Goal: Task Accomplishment & Management: Complete application form

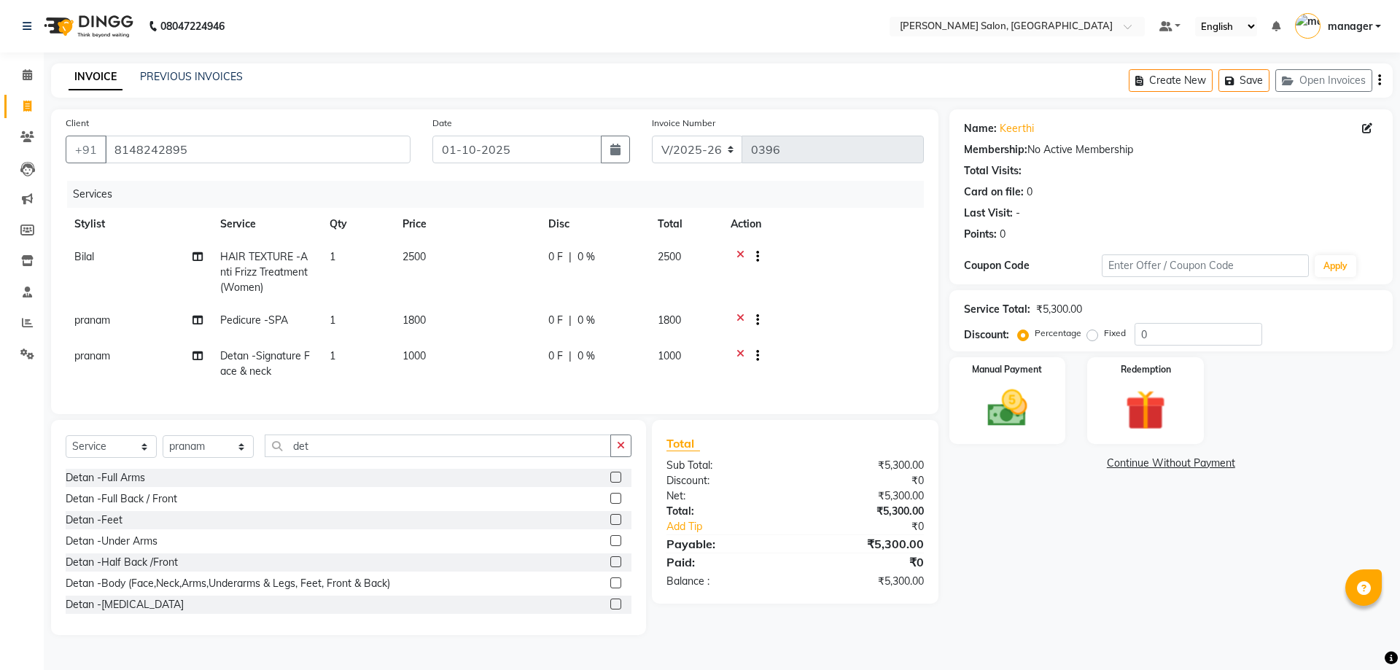
select select "7119"
select select "service"
select select "88977"
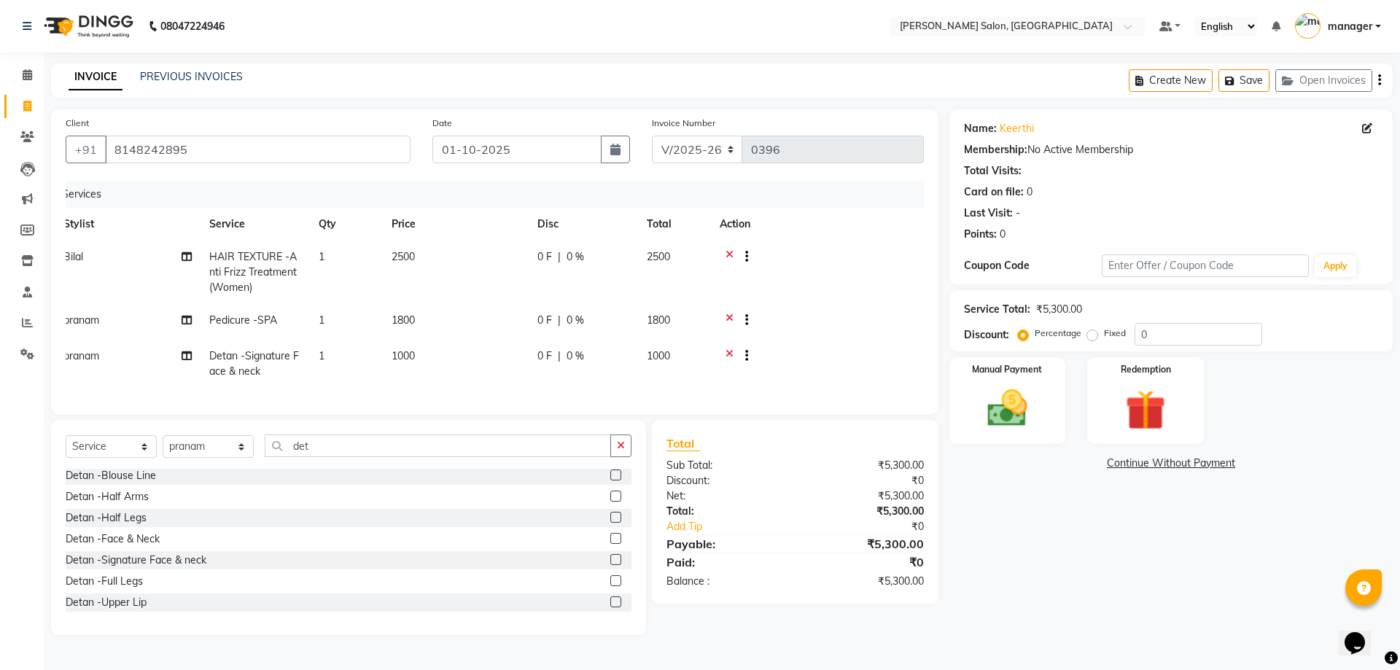
click at [674, 259] on td "2500" at bounding box center [674, 272] width 73 height 63
select select "90995"
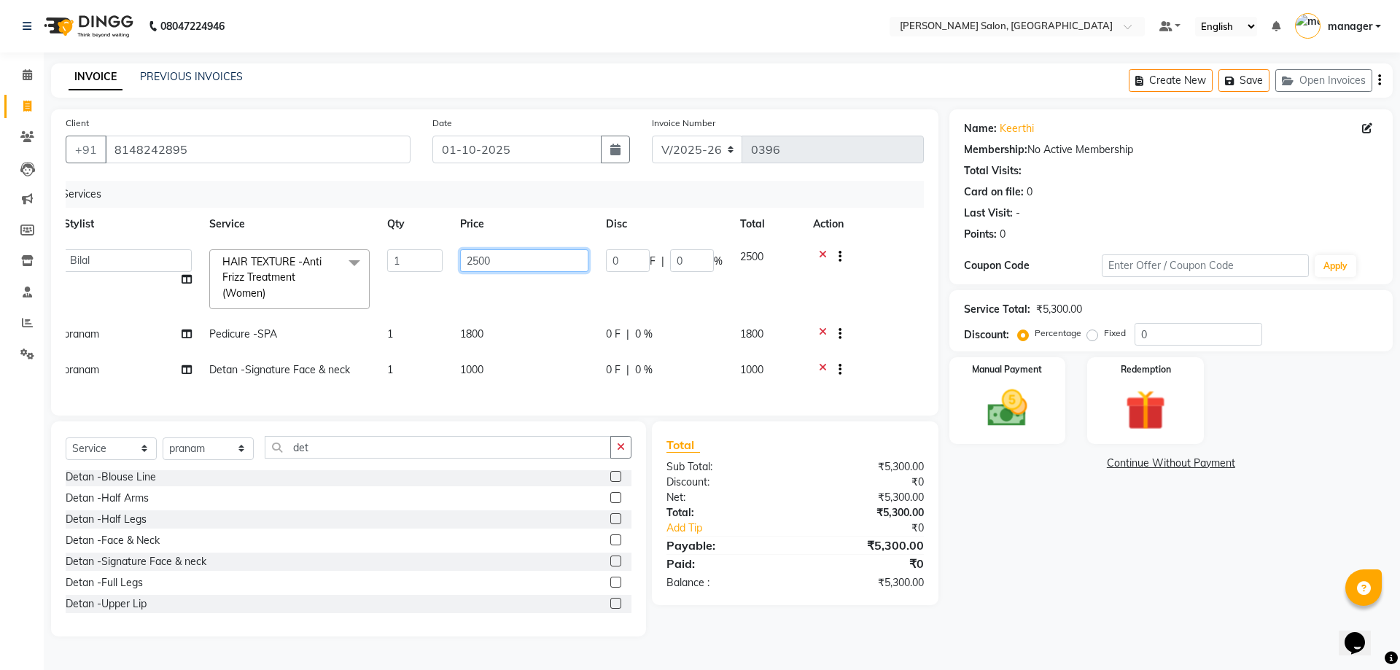
click at [513, 261] on input "2500" at bounding box center [524, 260] width 128 height 23
drag, startPoint x: 513, startPoint y: 261, endPoint x: 472, endPoint y: 264, distance: 41.0
click at [472, 264] on input "2500" at bounding box center [524, 260] width 128 height 23
click at [489, 264] on input "200" at bounding box center [524, 260] width 128 height 23
type input "2000"
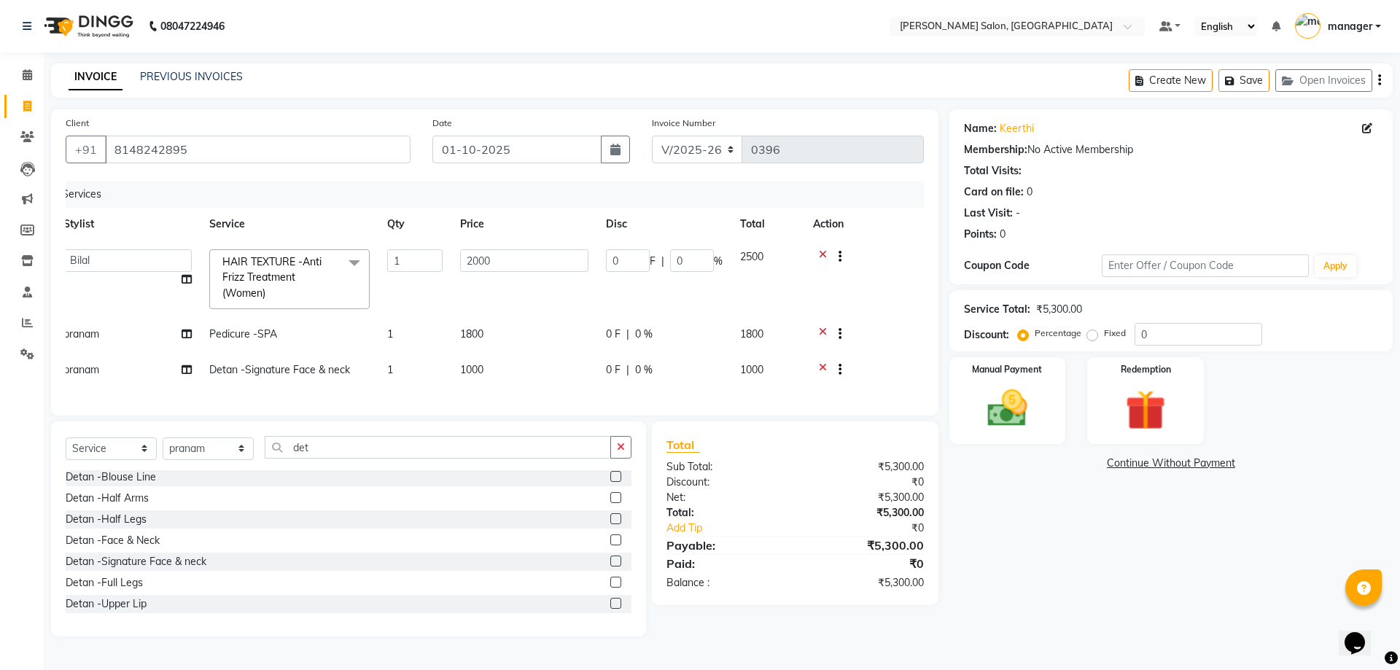
click at [505, 291] on td "2000" at bounding box center [525, 279] width 146 height 77
select select "90995"
drag, startPoint x: 473, startPoint y: 320, endPoint x: 495, endPoint y: 324, distance: 21.5
click at [488, 322] on td "1800" at bounding box center [525, 336] width 146 height 36
select select "88977"
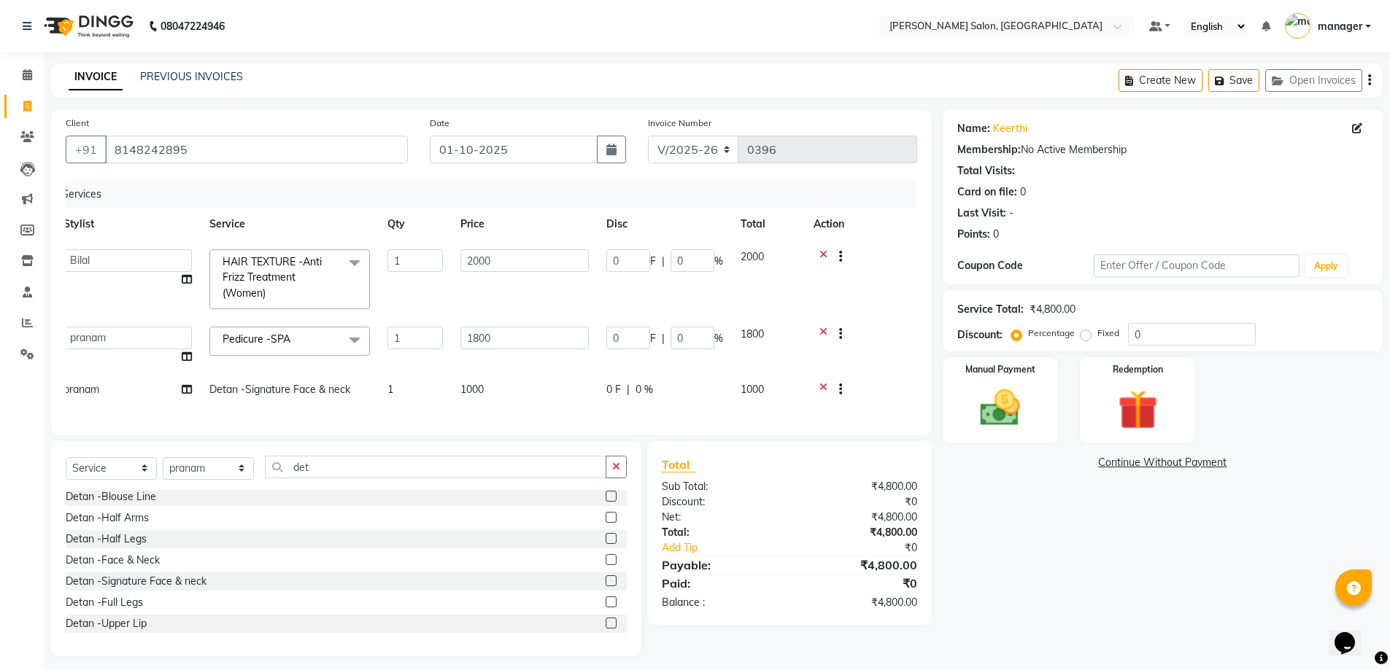
click at [495, 324] on td "1800" at bounding box center [525, 345] width 146 height 55
drag, startPoint x: 498, startPoint y: 326, endPoint x: 481, endPoint y: 332, distance: 18.5
click at [481, 332] on td "1800" at bounding box center [525, 345] width 146 height 55
click at [533, 382] on td "1000" at bounding box center [525, 391] width 146 height 36
select select "88977"
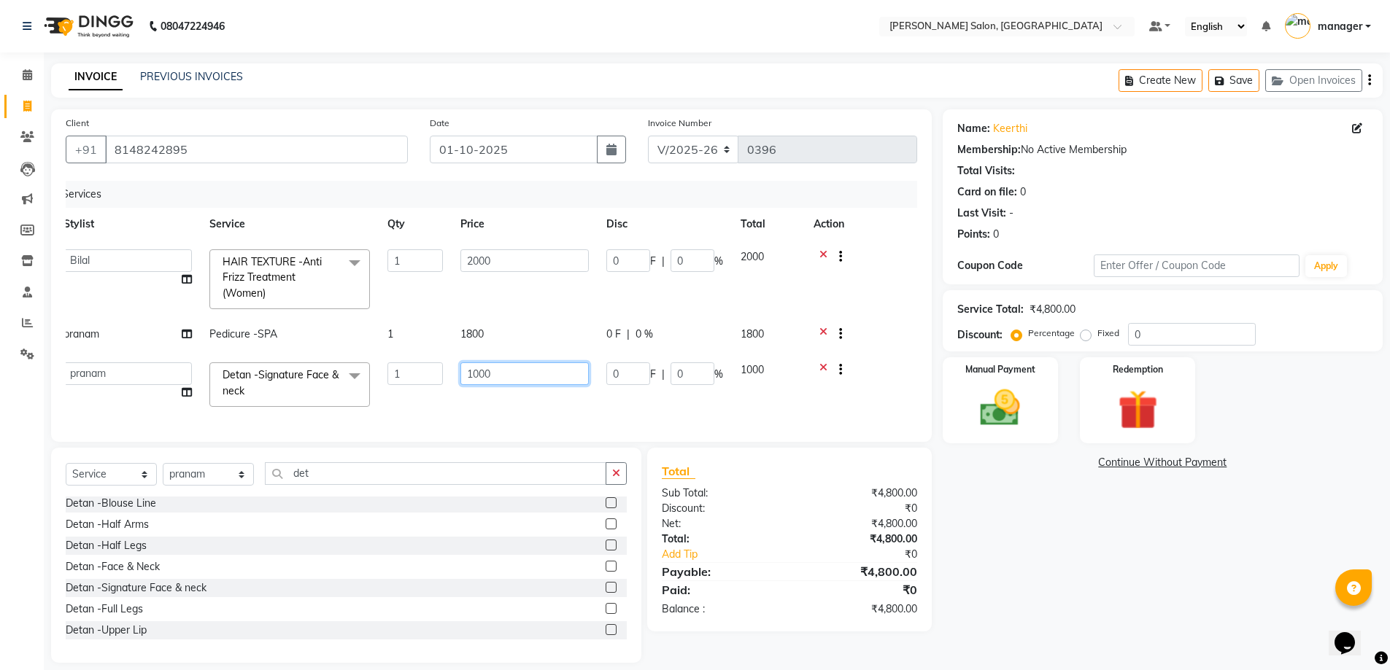
drag, startPoint x: 501, startPoint y: 380, endPoint x: 439, endPoint y: 354, distance: 67.0
click at [439, 354] on tr "[PERSON_NAME] ESHARA [PERSON_NAME] [PERSON_NAME] manager pranam [PERSON_NAME] D…" at bounding box center [480, 385] width 851 height 62
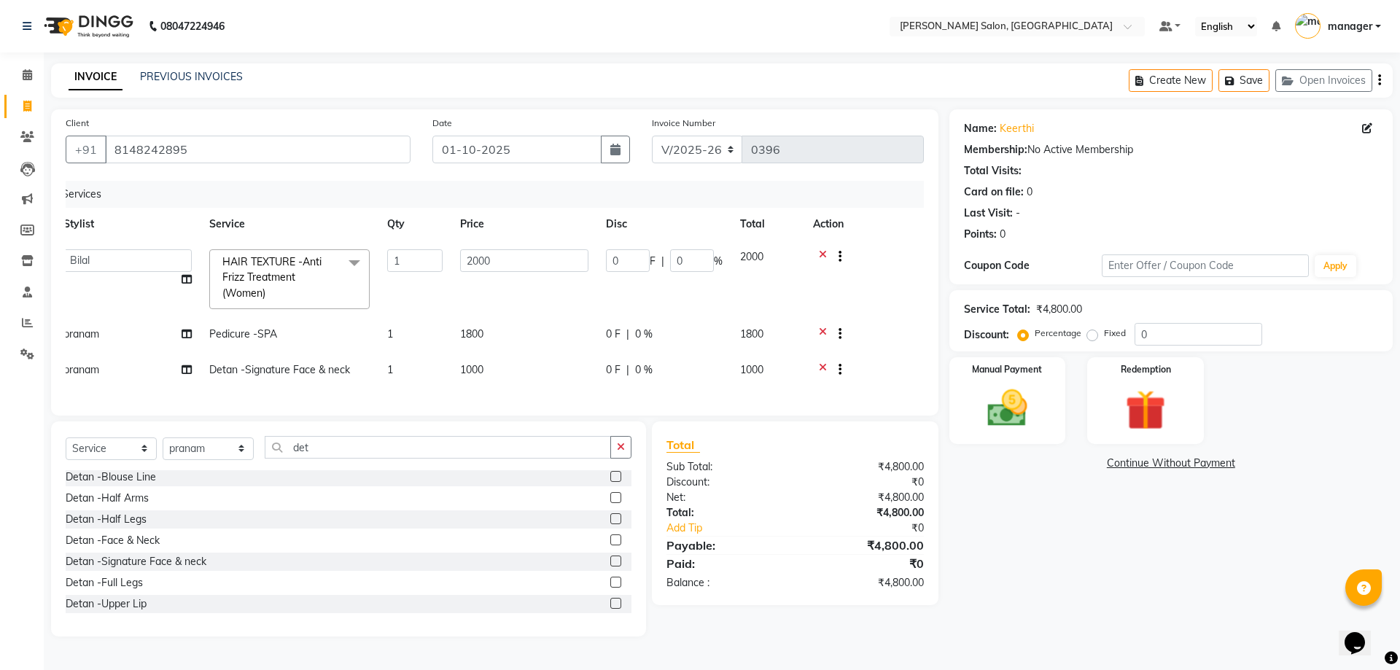
click at [502, 354] on td "1000" at bounding box center [525, 372] width 146 height 36
select select "88977"
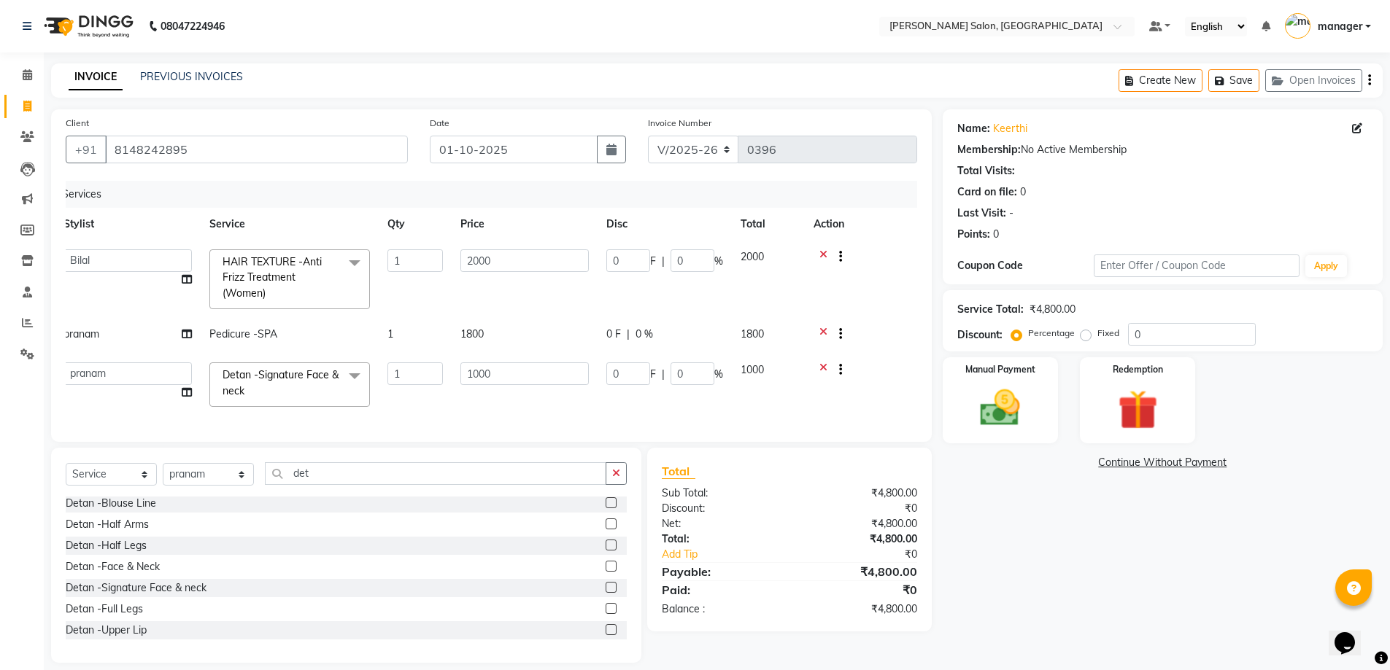
click at [495, 323] on td "1800" at bounding box center [525, 336] width 146 height 36
select select "88977"
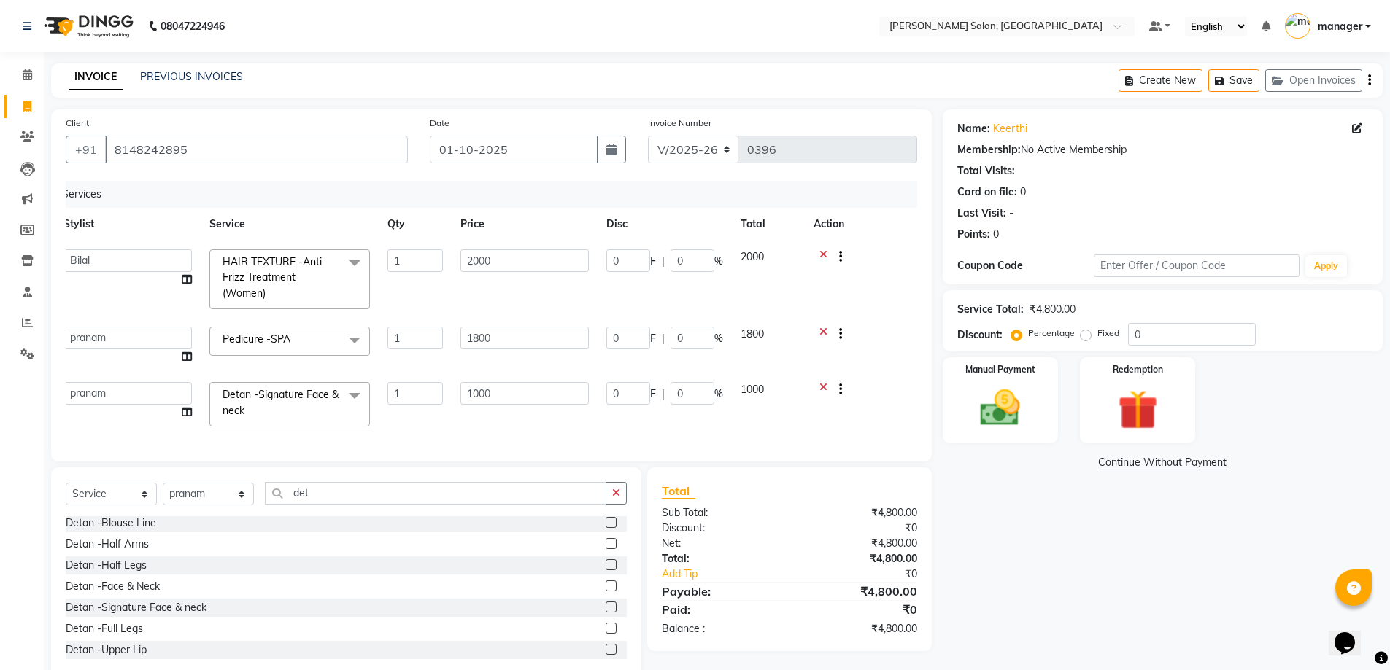
click at [495, 323] on td "1800" at bounding box center [525, 345] width 146 height 55
drag, startPoint x: 495, startPoint y: 329, endPoint x: 497, endPoint y: 339, distance: 10.4
click at [493, 339] on input "1800" at bounding box center [524, 338] width 128 height 23
type input "1000"
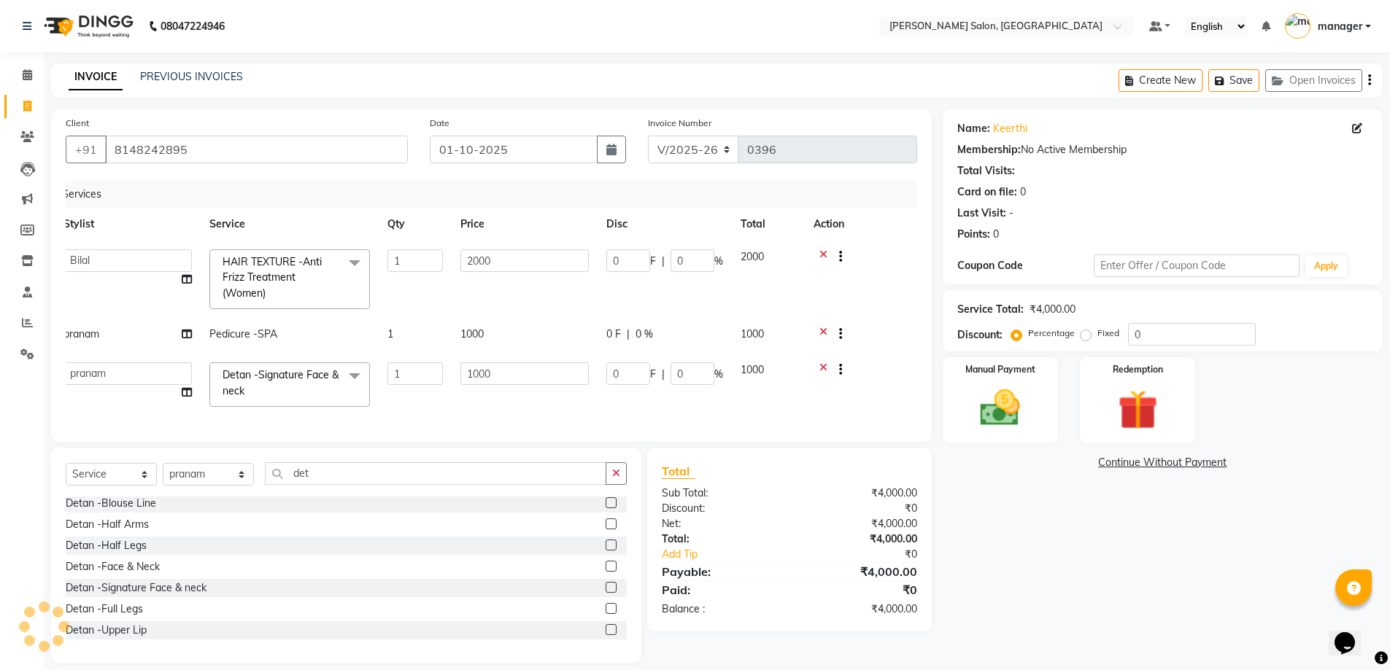
click at [859, 440] on div "Client [PHONE_NUMBER] Date [DATE] Invoice Number V/2025 V/[PHONE_NUMBER] Servic…" at bounding box center [491, 275] width 880 height 333
click at [498, 327] on td "1000" at bounding box center [525, 336] width 146 height 36
select select "88977"
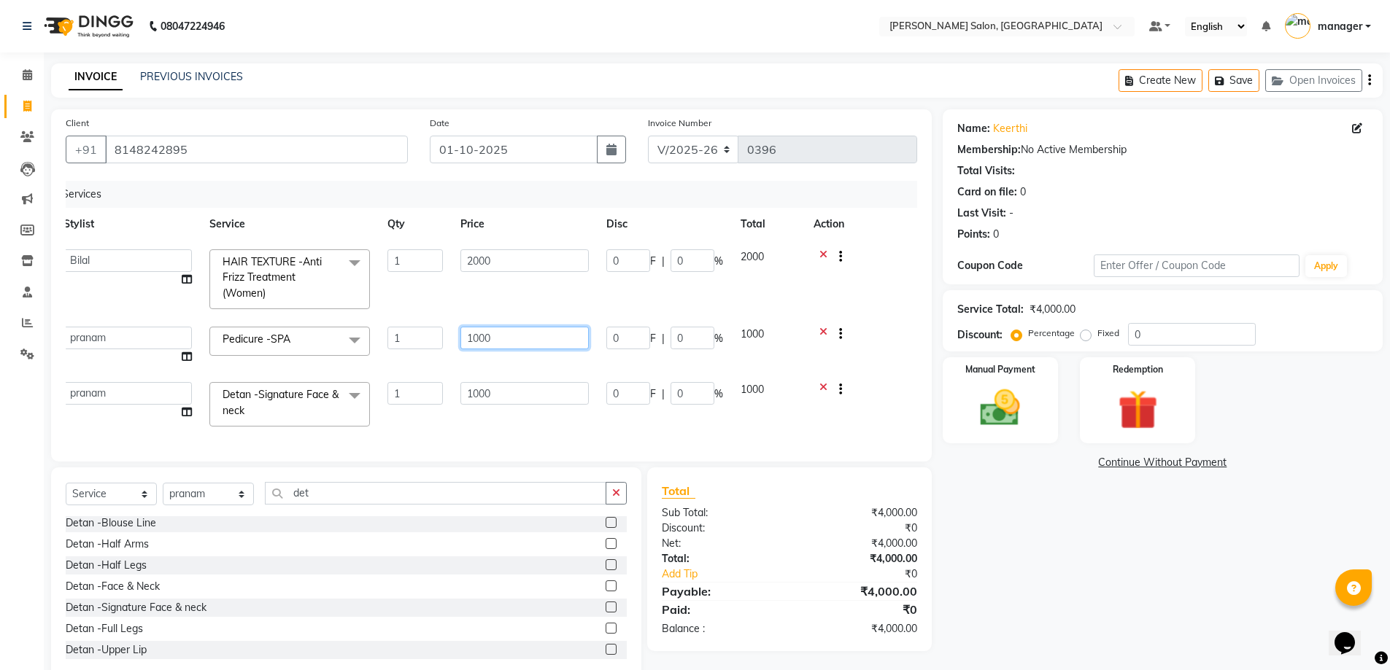
click at [498, 327] on input "1000" at bounding box center [524, 338] width 128 height 23
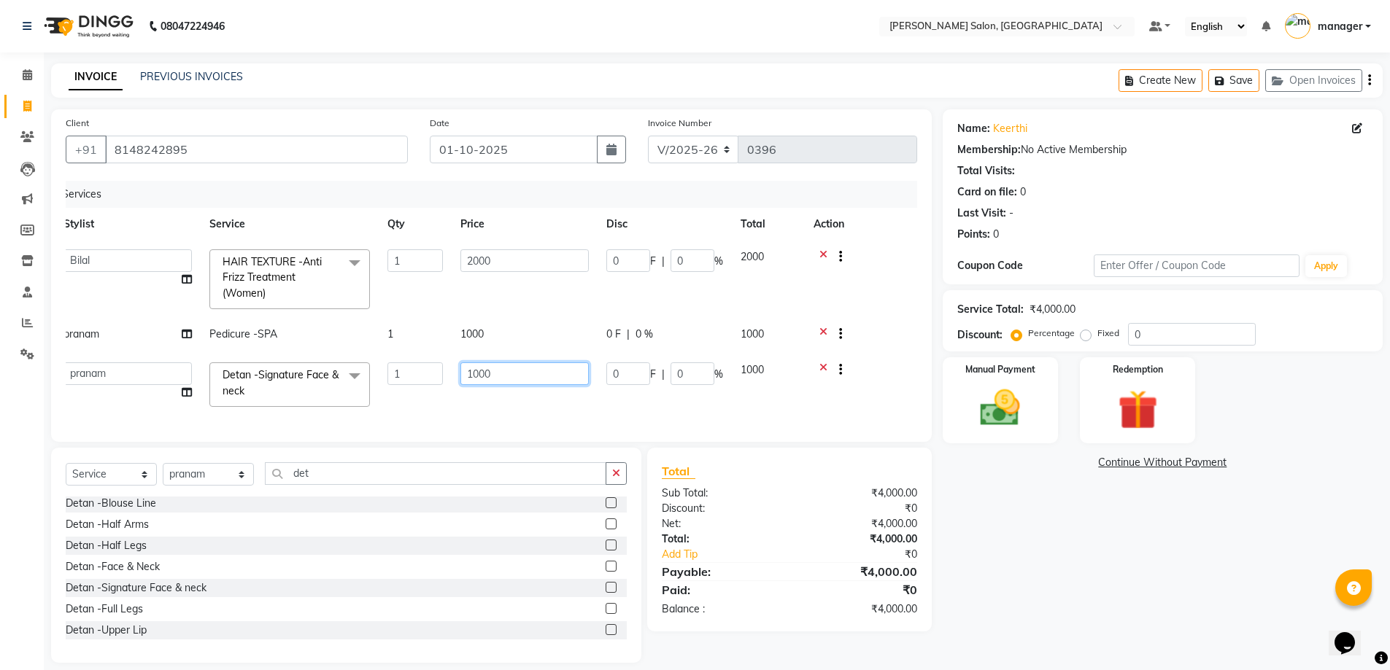
drag, startPoint x: 509, startPoint y: 386, endPoint x: 441, endPoint y: 385, distance: 68.6
click at [441, 385] on tr "[PERSON_NAME] ESHARA [PERSON_NAME] [PERSON_NAME] manager pranam [PERSON_NAME] D…" at bounding box center [480, 385] width 851 height 62
type input "850"
click at [885, 406] on div "Services Stylist Service Qty Price Disc Total Action [PERSON_NAME] ESHARA [PERS…" at bounding box center [495, 304] width 859 height 247
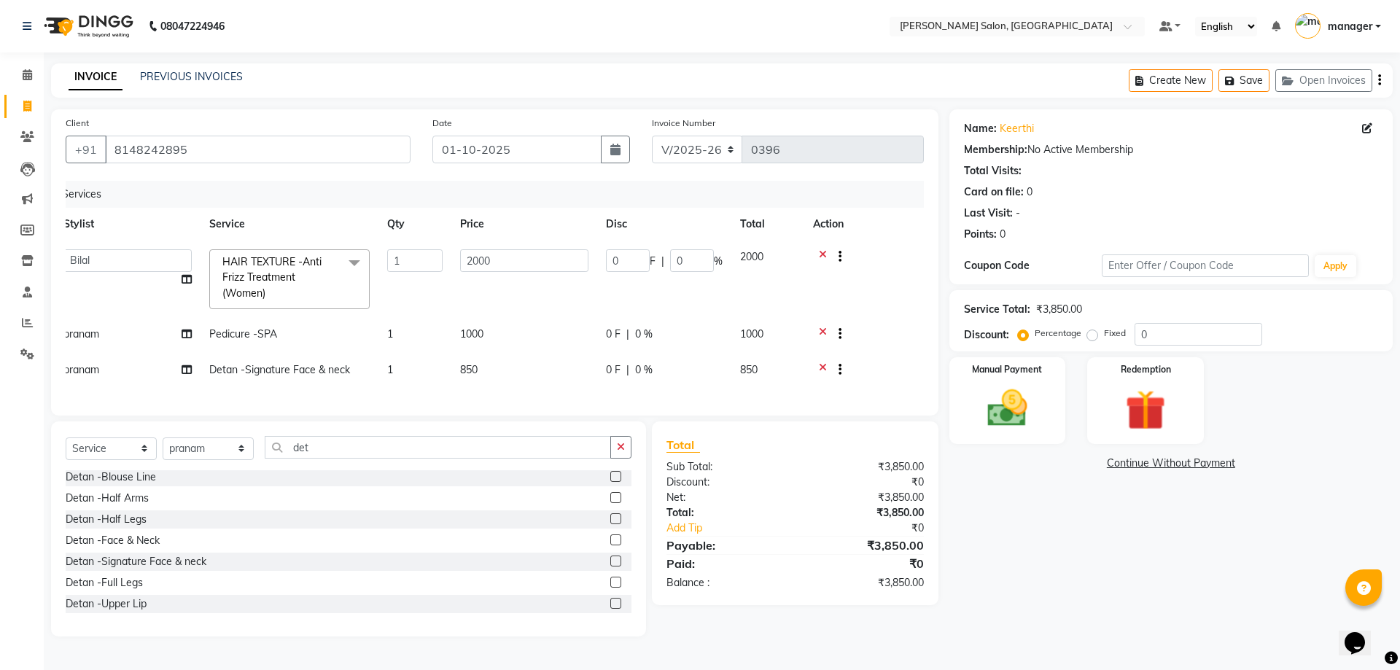
click at [1379, 26] on link "manager" at bounding box center [1338, 27] width 86 height 24
click at [1225, 228] on div "Points: 0" at bounding box center [1171, 234] width 414 height 15
click at [1020, 430] on img at bounding box center [1008, 408] width 68 height 48
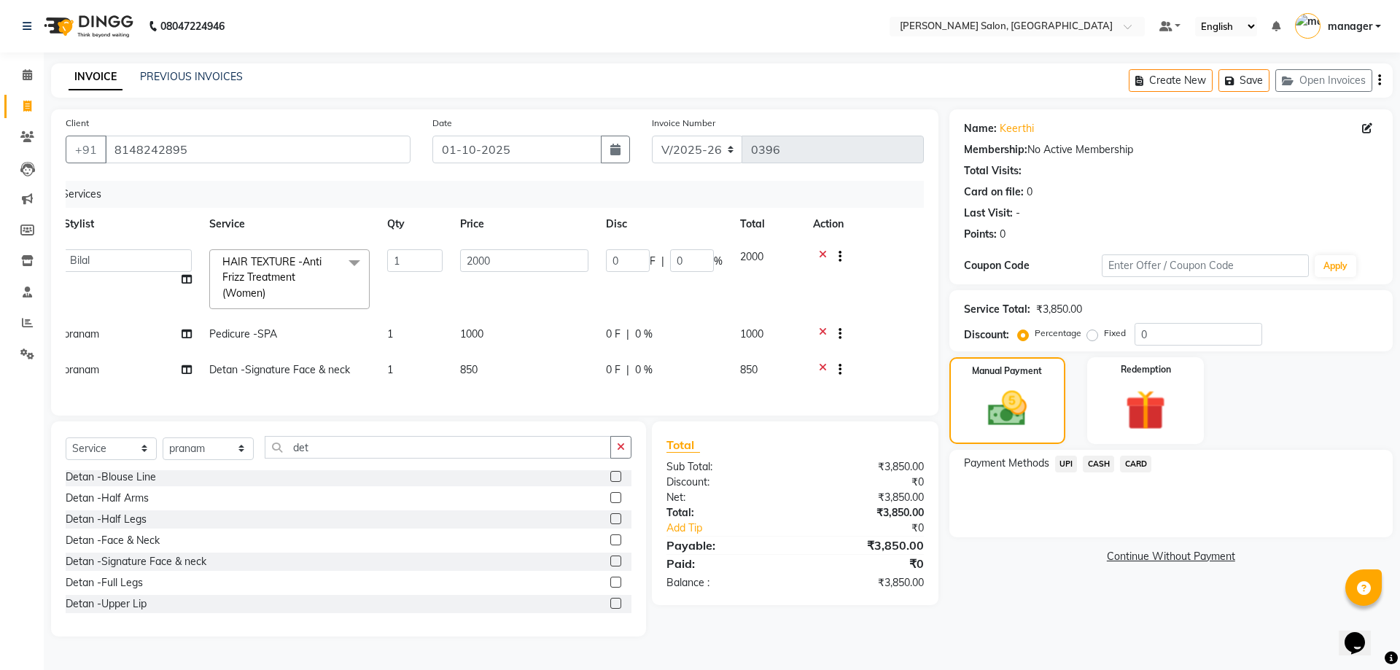
click at [572, 315] on td "2000" at bounding box center [525, 279] width 146 height 77
click at [1102, 465] on span "CASH" at bounding box center [1098, 464] width 31 height 17
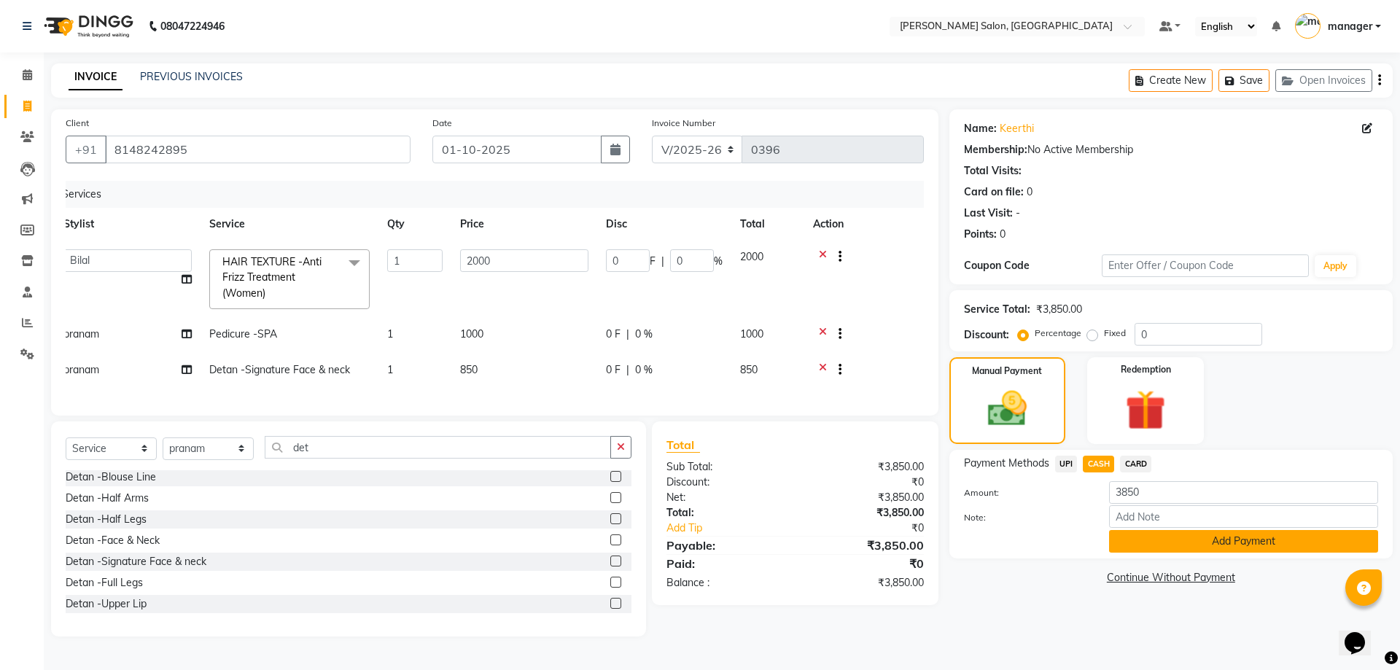
click at [1172, 540] on button "Add Payment" at bounding box center [1243, 541] width 269 height 23
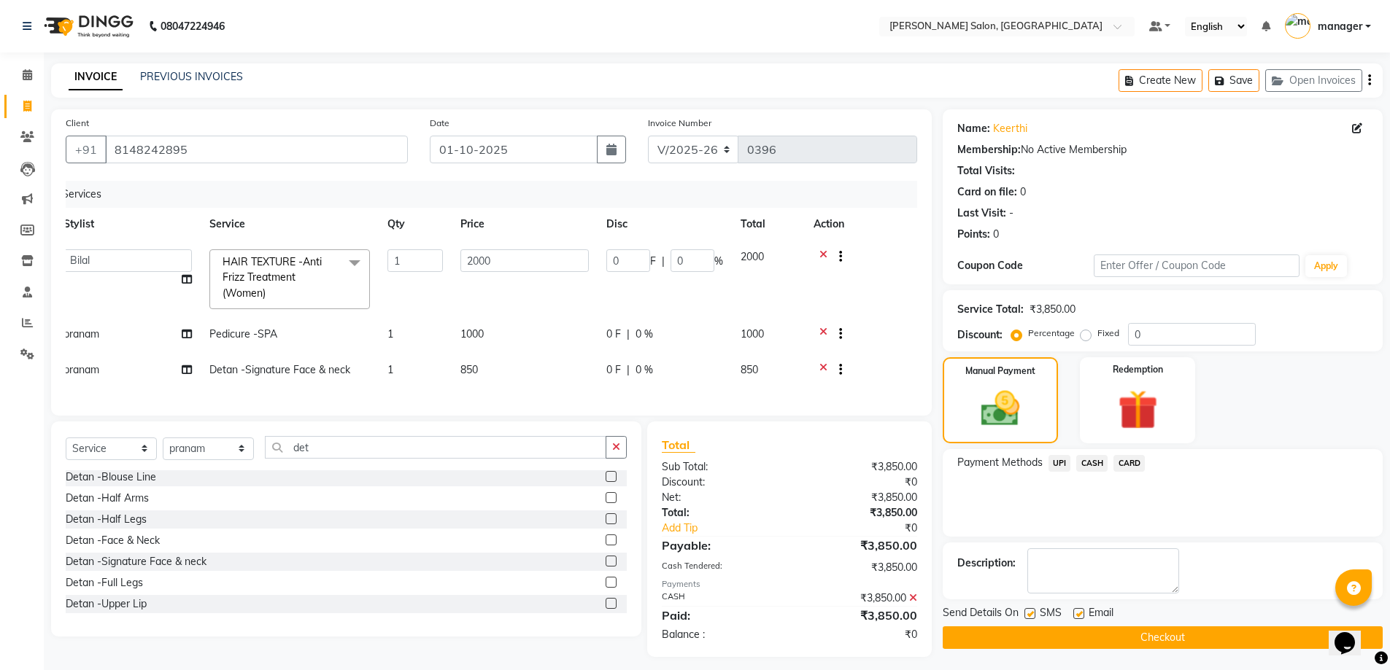
click at [1115, 643] on button "Checkout" at bounding box center [1162, 638] width 440 height 23
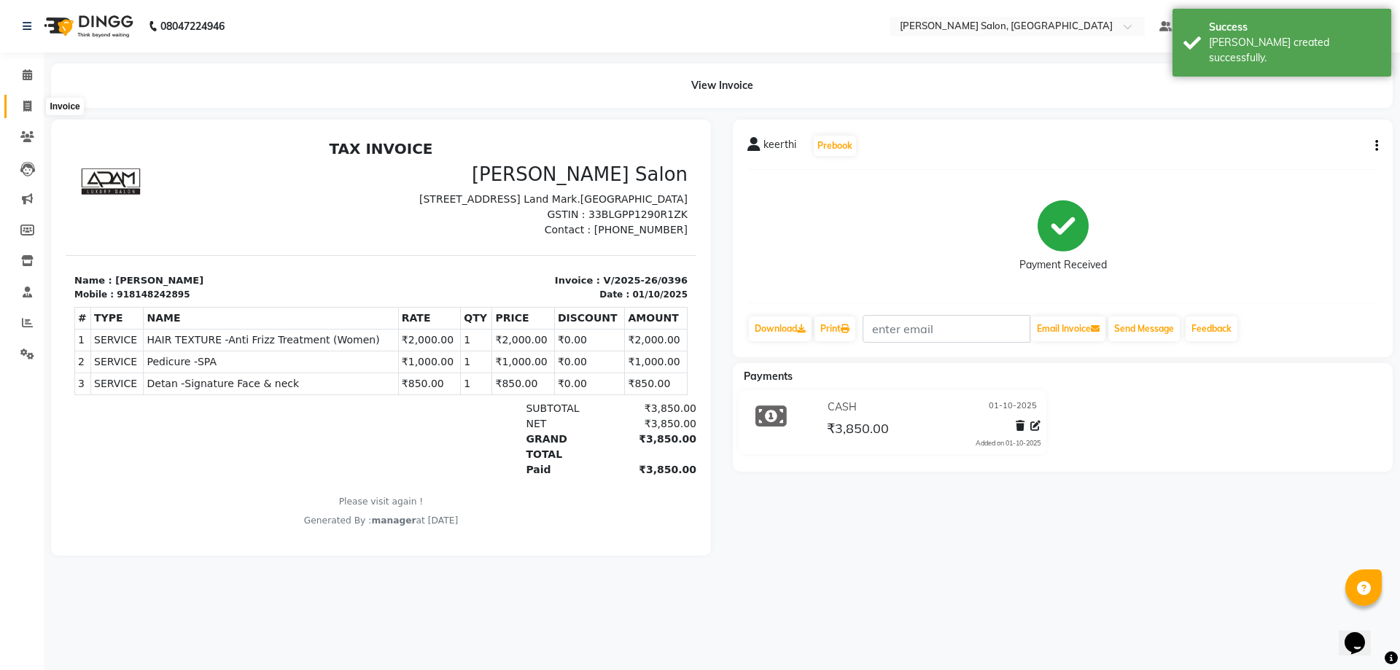
click at [30, 109] on icon at bounding box center [27, 106] width 8 height 11
select select "service"
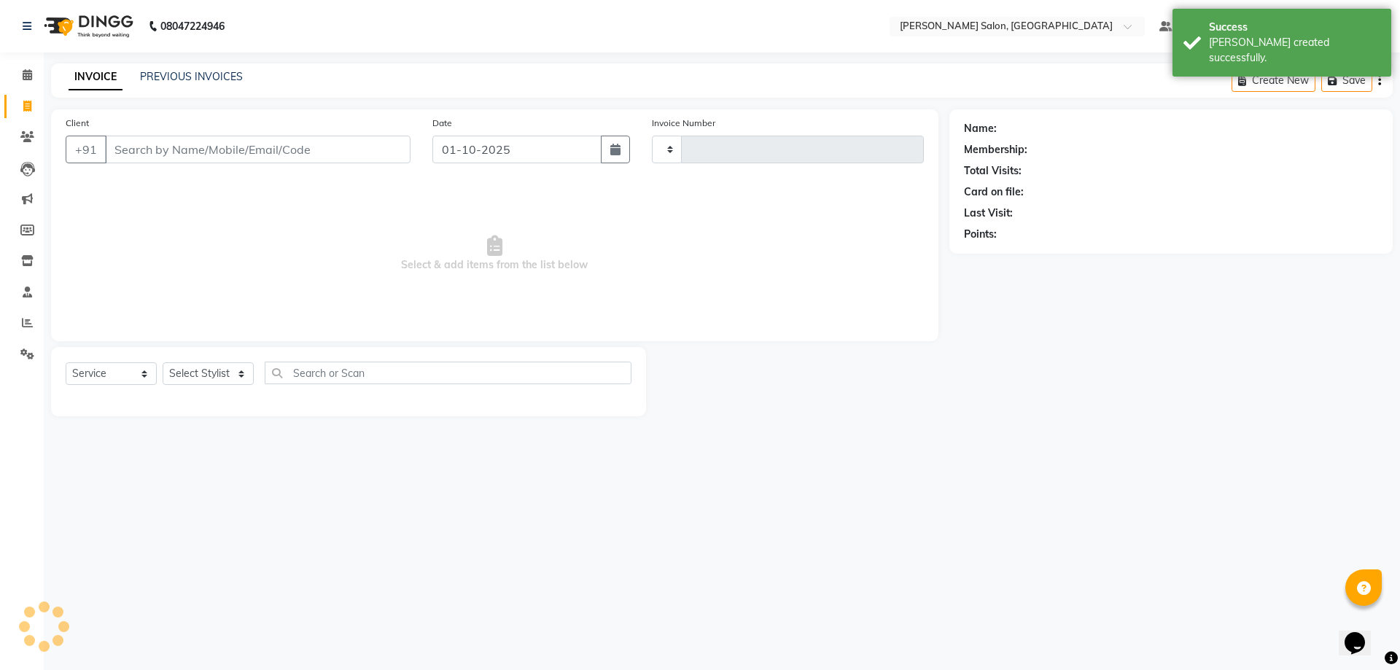
type input "0397"
select select "7119"
click at [188, 147] on input "Client" at bounding box center [258, 150] width 306 height 28
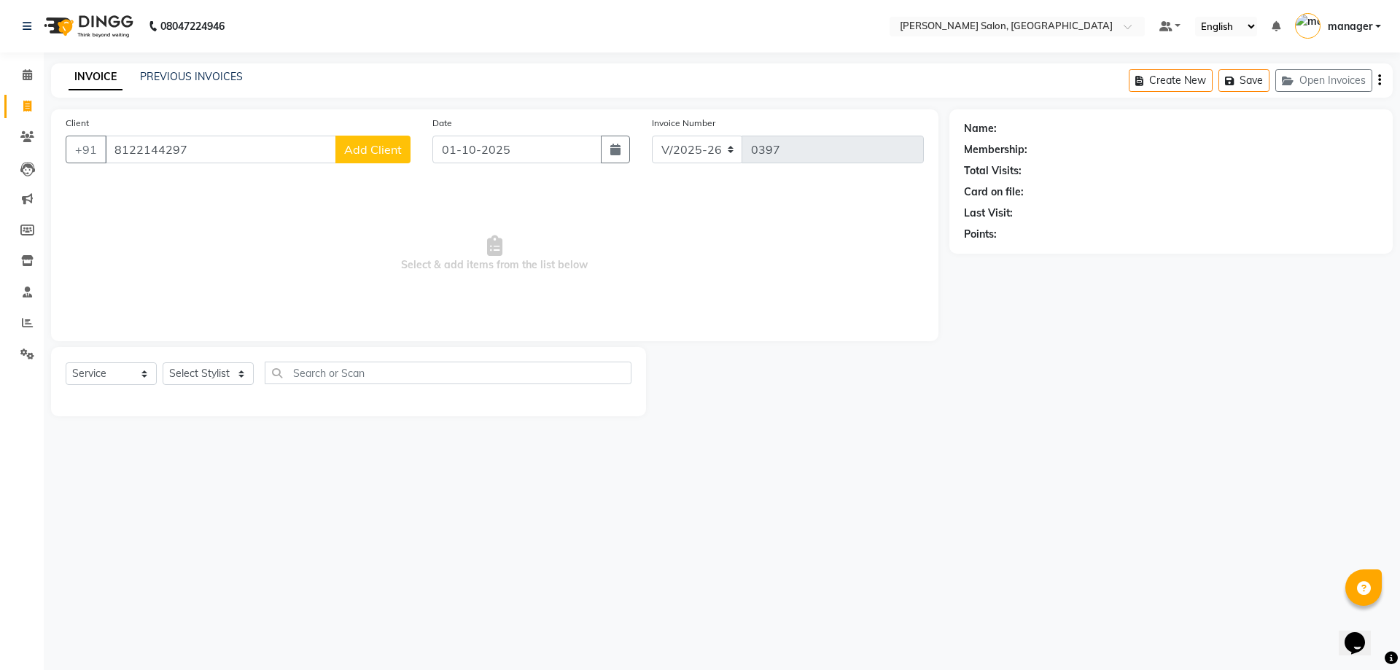
type input "8122144297"
click at [389, 152] on span "Add Client" at bounding box center [373, 149] width 58 height 15
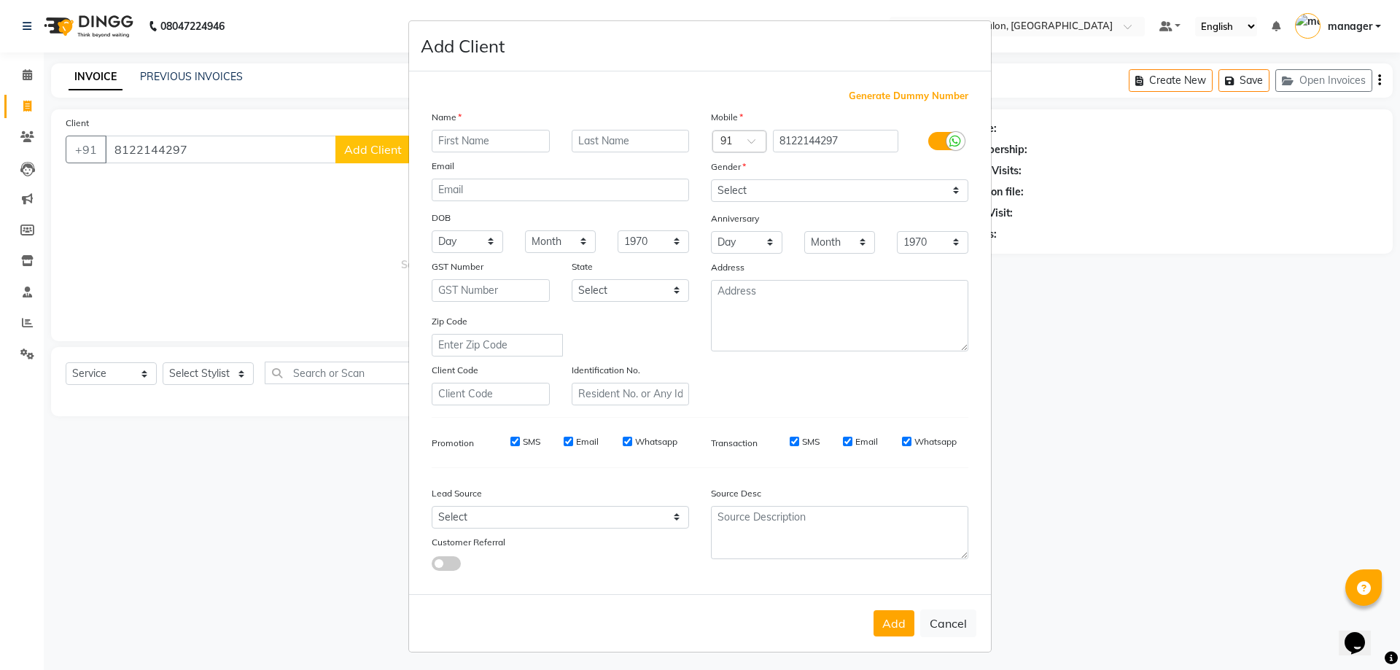
click at [483, 148] on input "text" at bounding box center [491, 141] width 118 height 23
type input "janani"
click at [608, 532] on div "Lead Source Select Walk-in Referral Internet Friend Word of Mouth Advertisement…" at bounding box center [560, 525] width 279 height 91
click at [605, 522] on select "Select Walk-in Referral Internet Friend Word of Mouth Advertisement Facebook Ju…" at bounding box center [560, 517] width 257 height 23
select select "49242"
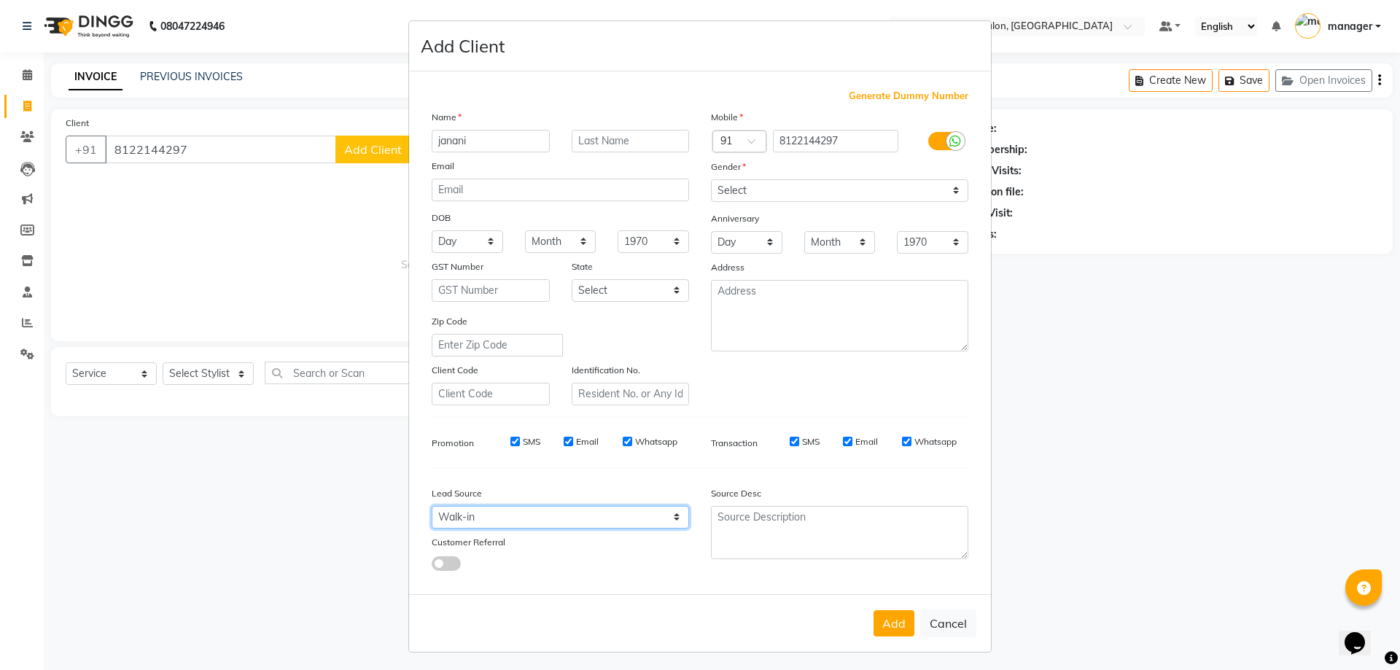
click at [432, 506] on select "Select Walk-in Referral Internet Friend Word of Mouth Advertisement Facebook Ju…" at bounding box center [560, 517] width 257 height 23
drag, startPoint x: 848, startPoint y: 147, endPoint x: 840, endPoint y: 180, distance: 33.8
click at [848, 152] on div "8122144297" at bounding box center [840, 141] width 140 height 23
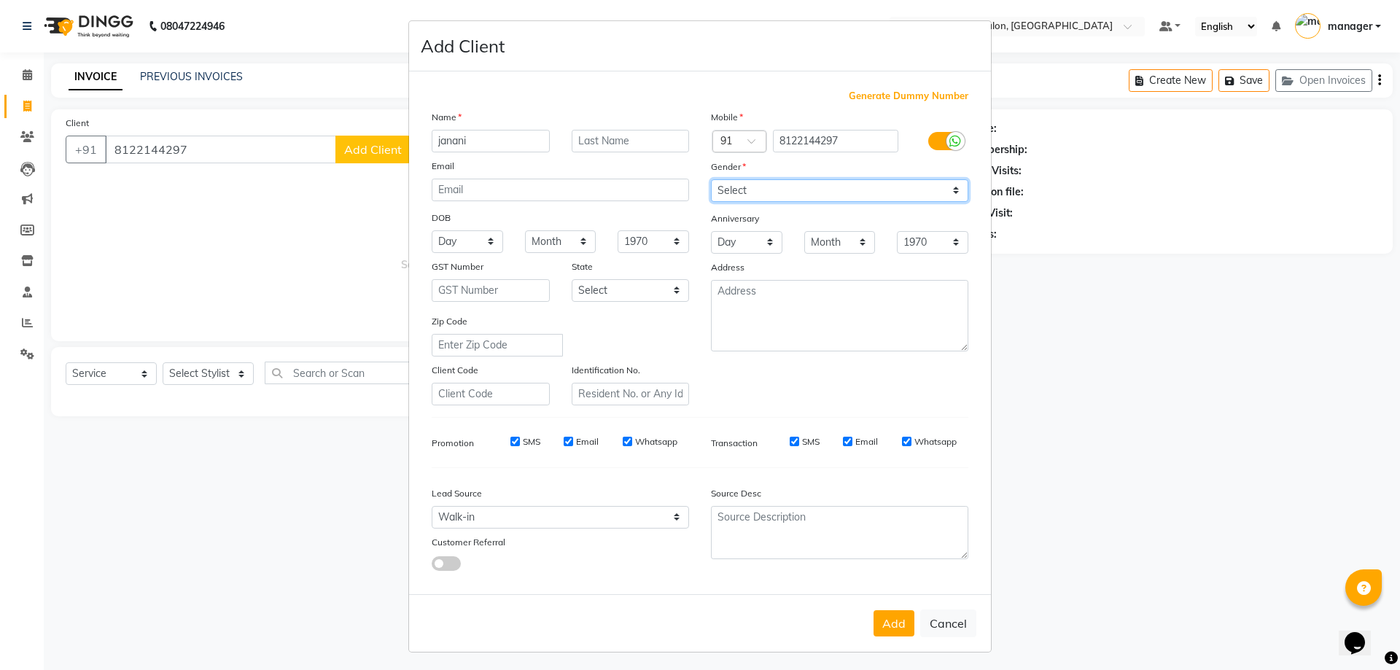
click at [840, 182] on select "Select [DEMOGRAPHIC_DATA] [DEMOGRAPHIC_DATA] Other Prefer Not To Say" at bounding box center [839, 190] width 257 height 23
select select "[DEMOGRAPHIC_DATA]"
click at [711, 179] on select "Select [DEMOGRAPHIC_DATA] [DEMOGRAPHIC_DATA] Other Prefer Not To Say" at bounding box center [839, 190] width 257 height 23
click at [906, 622] on button "Add" at bounding box center [894, 624] width 41 height 26
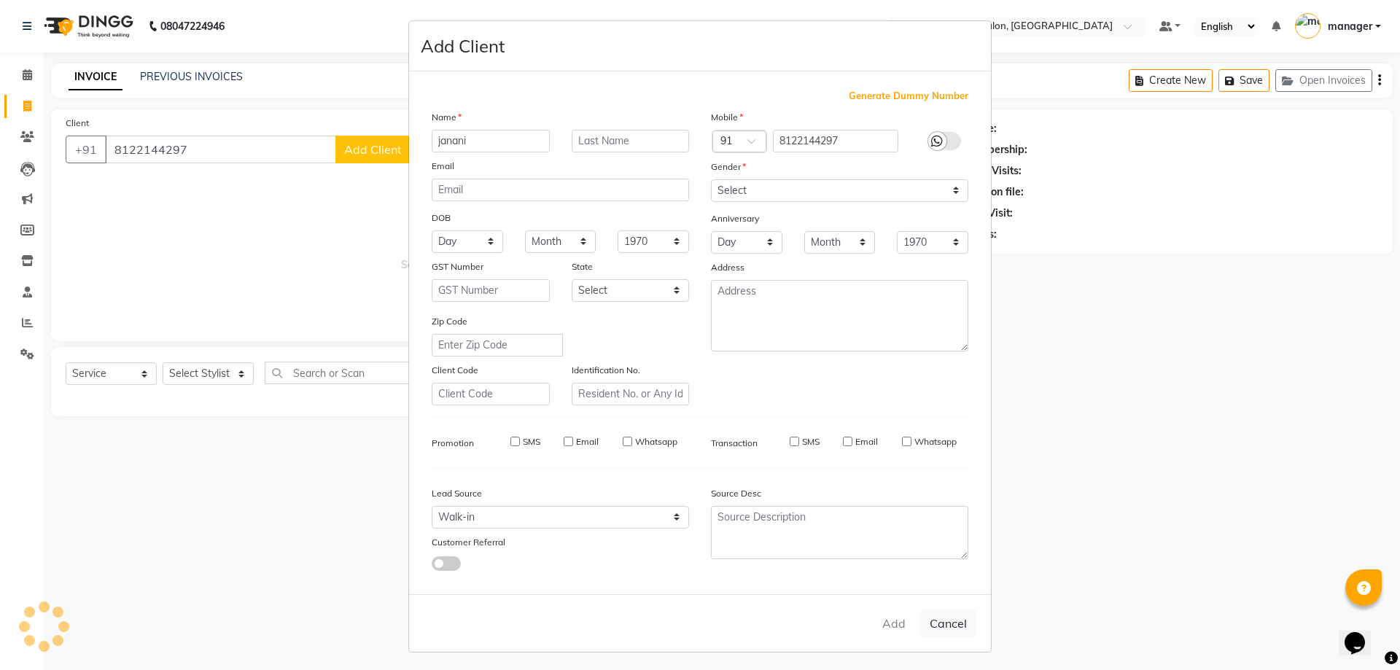
select select
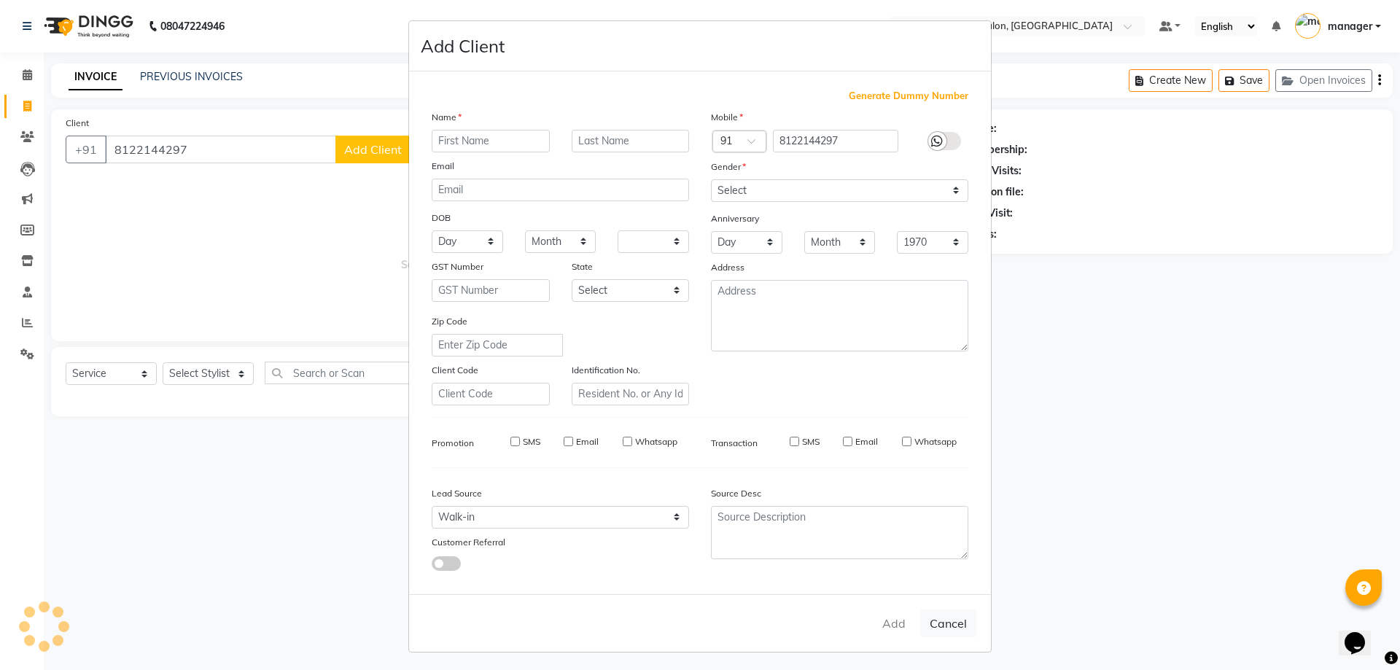
select select
checkbox input "false"
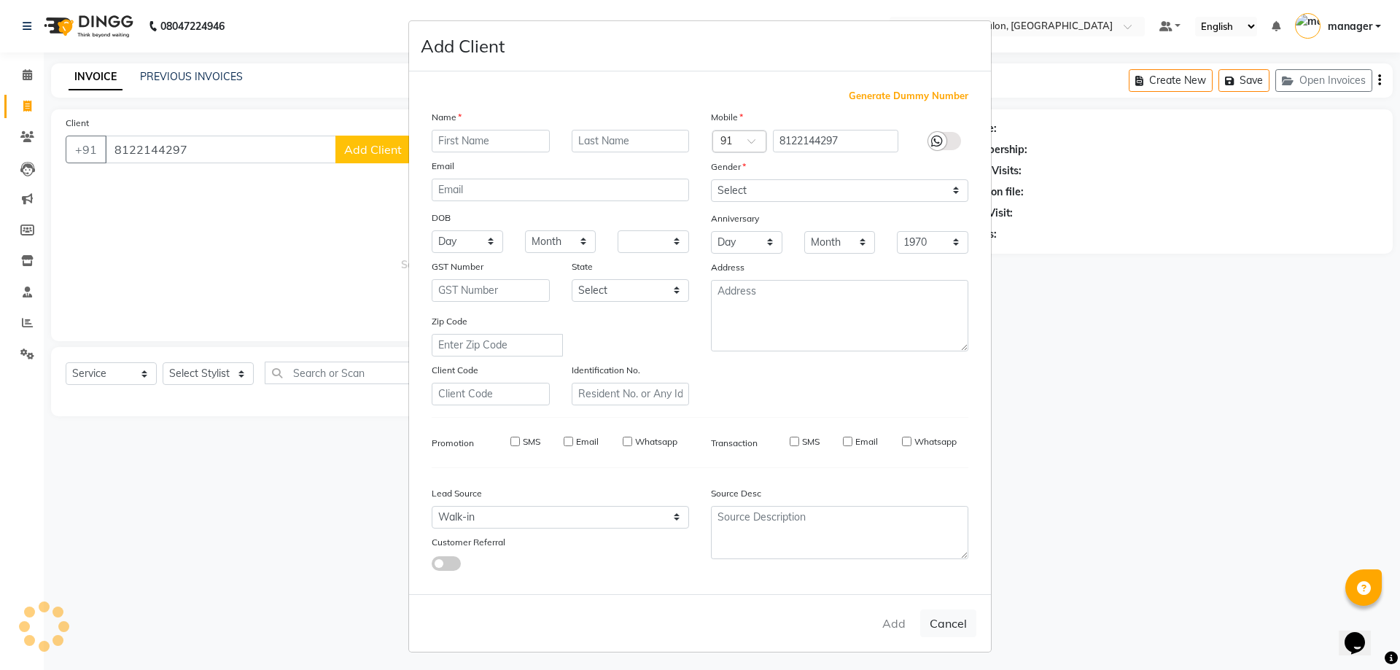
checkbox input "false"
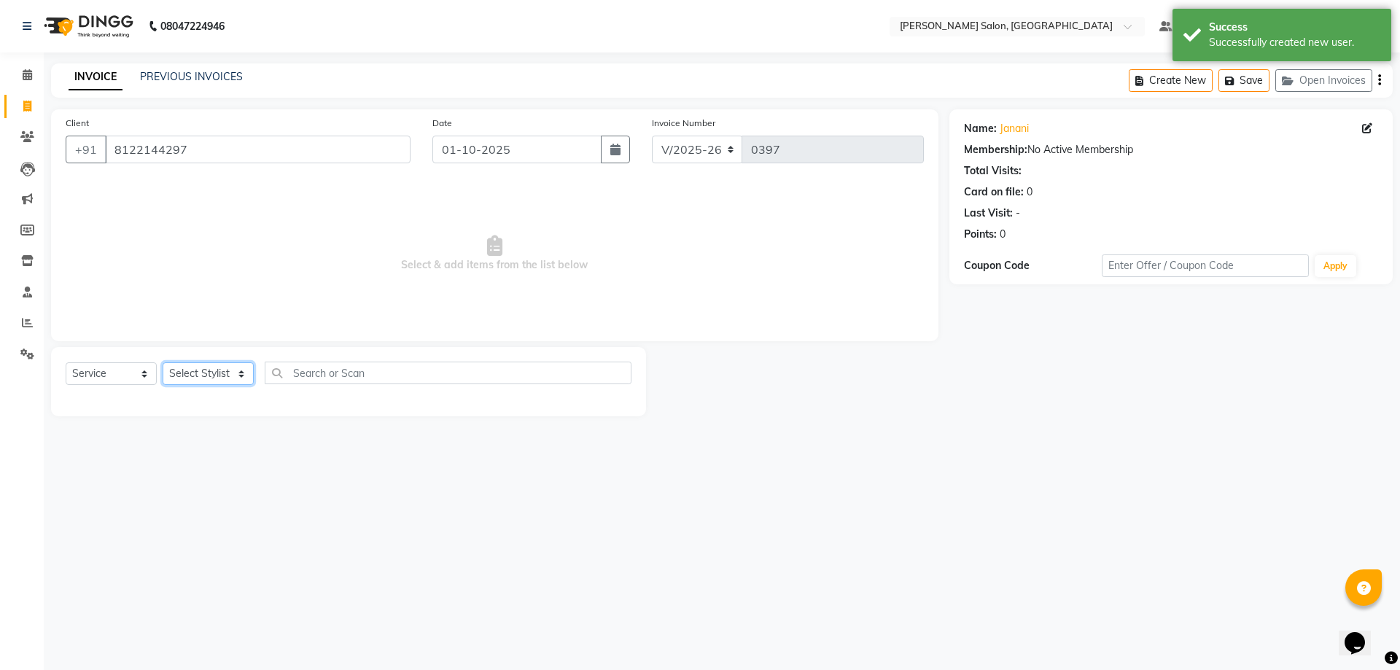
click at [205, 368] on select "Select Stylist [PERSON_NAME] ESHARA [PERSON_NAME] [PERSON_NAME] manager pranam …" at bounding box center [208, 374] width 91 height 23
select select "88977"
click at [163, 363] on select "Select Stylist [PERSON_NAME] ESHARA [PERSON_NAME] [PERSON_NAME] manager pranam …" at bounding box center [208, 374] width 91 height 23
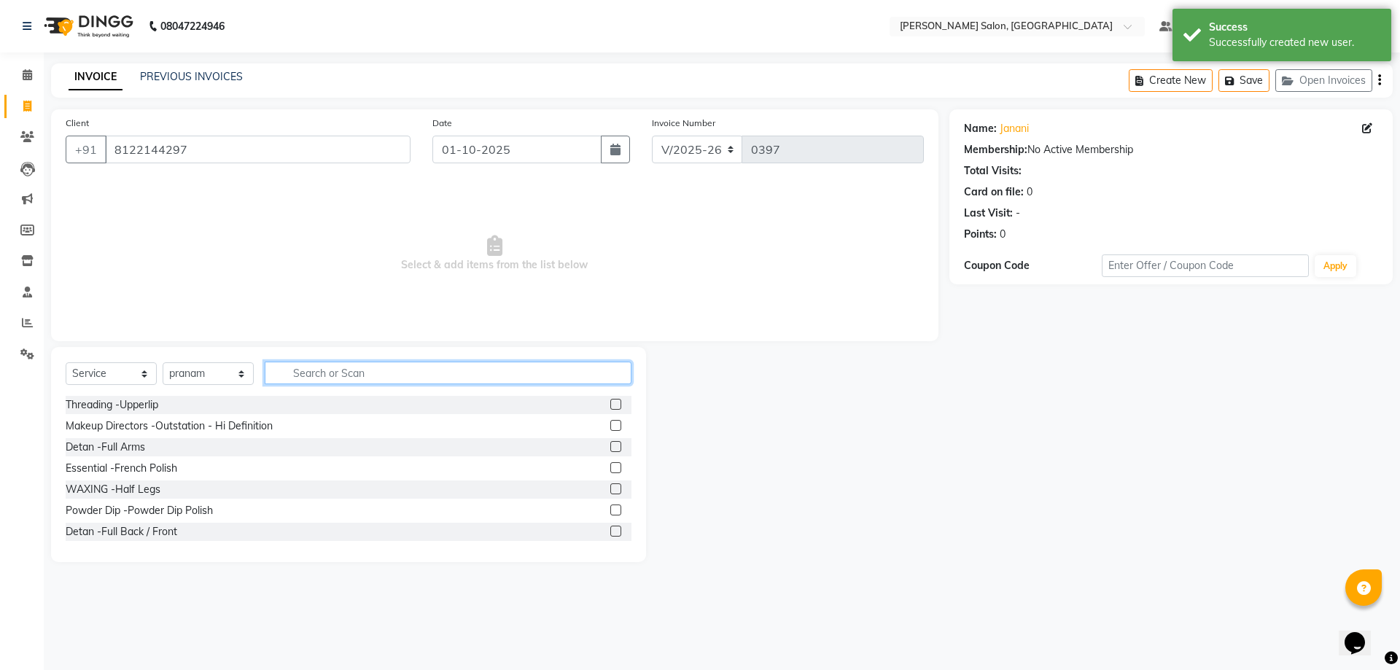
click at [316, 376] on input "text" at bounding box center [448, 373] width 367 height 23
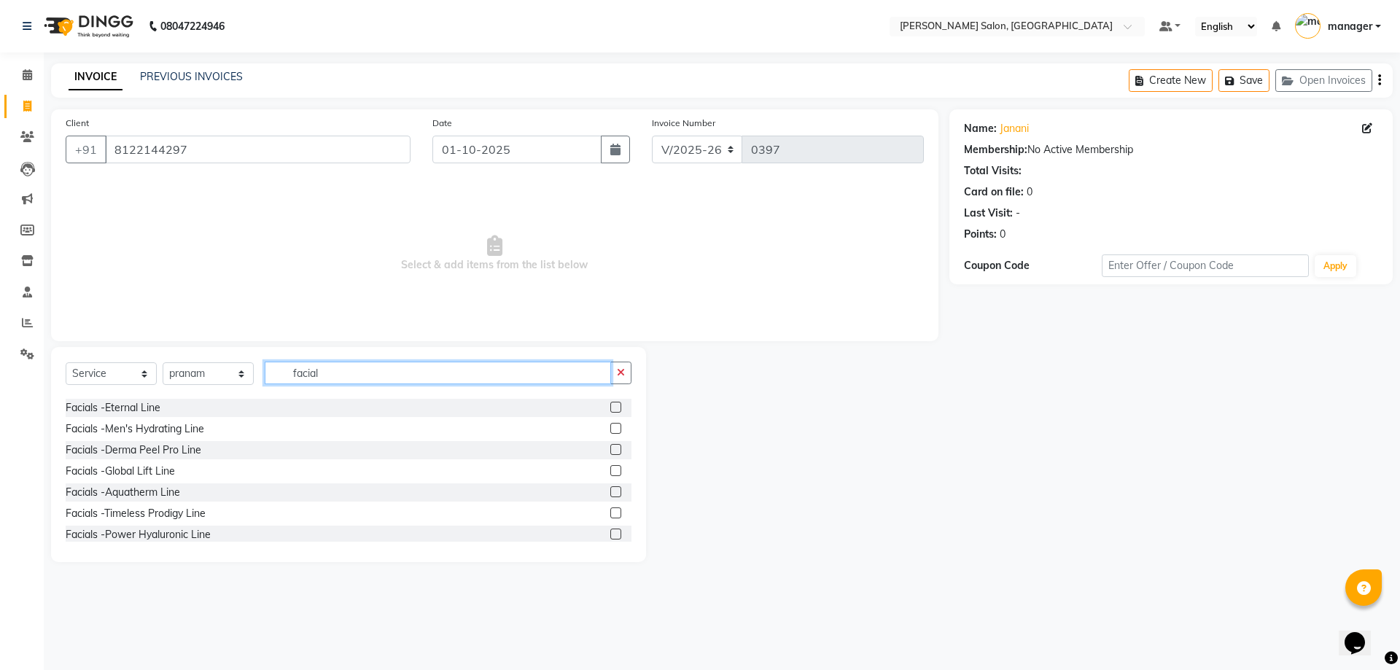
scroll to position [73, 0]
type input "facial"
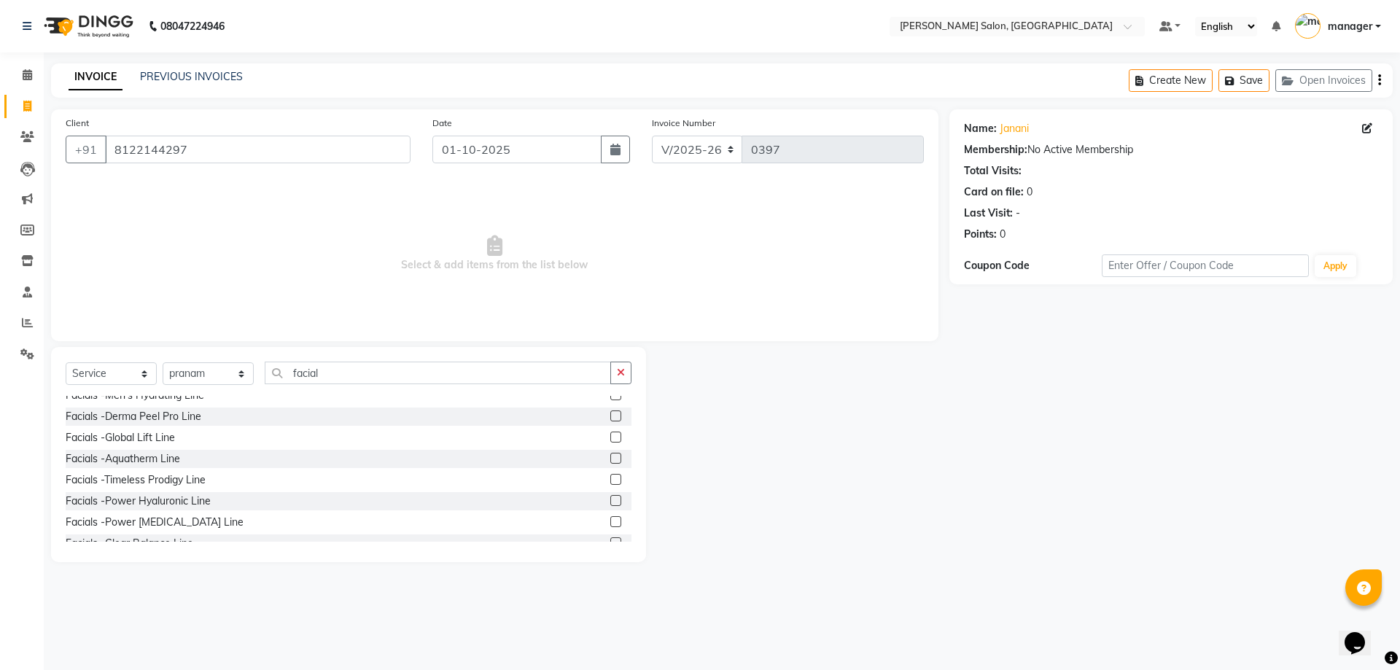
click at [611, 519] on label at bounding box center [616, 521] width 11 height 11
click at [611, 519] on input "checkbox" at bounding box center [615, 522] width 9 height 9
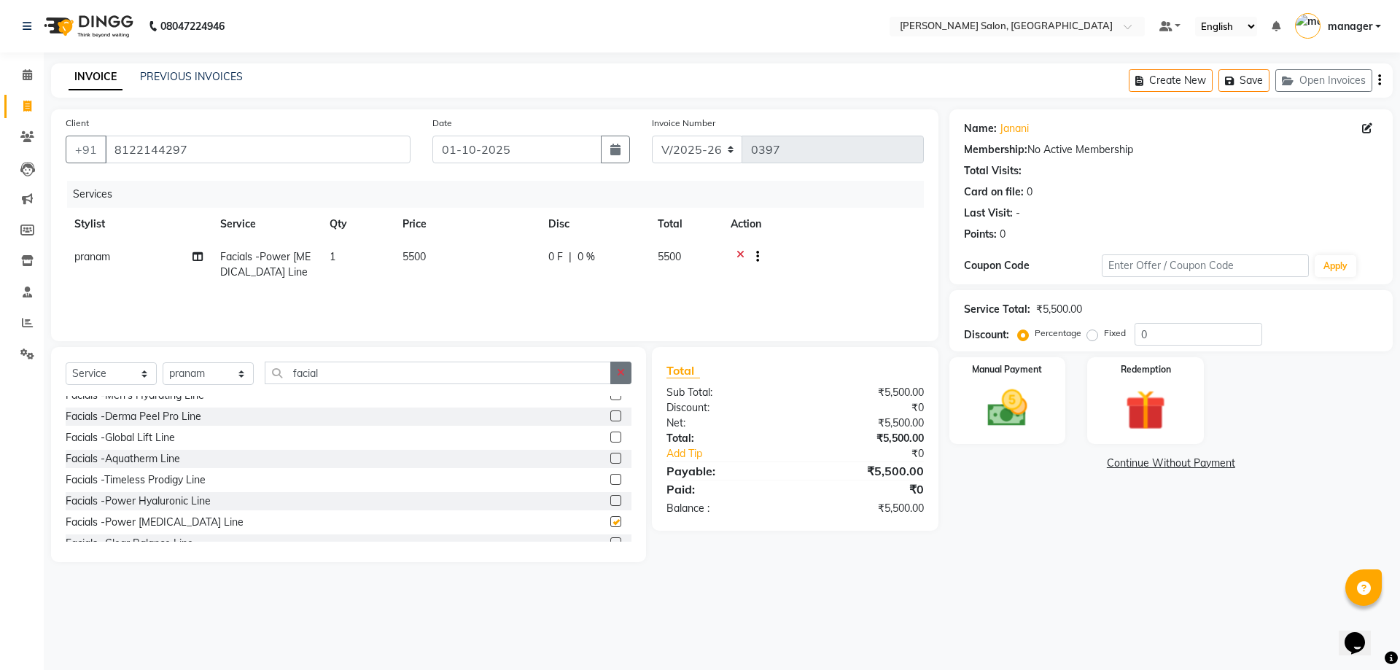
checkbox input "false"
click at [1016, 410] on img at bounding box center [1008, 408] width 68 height 48
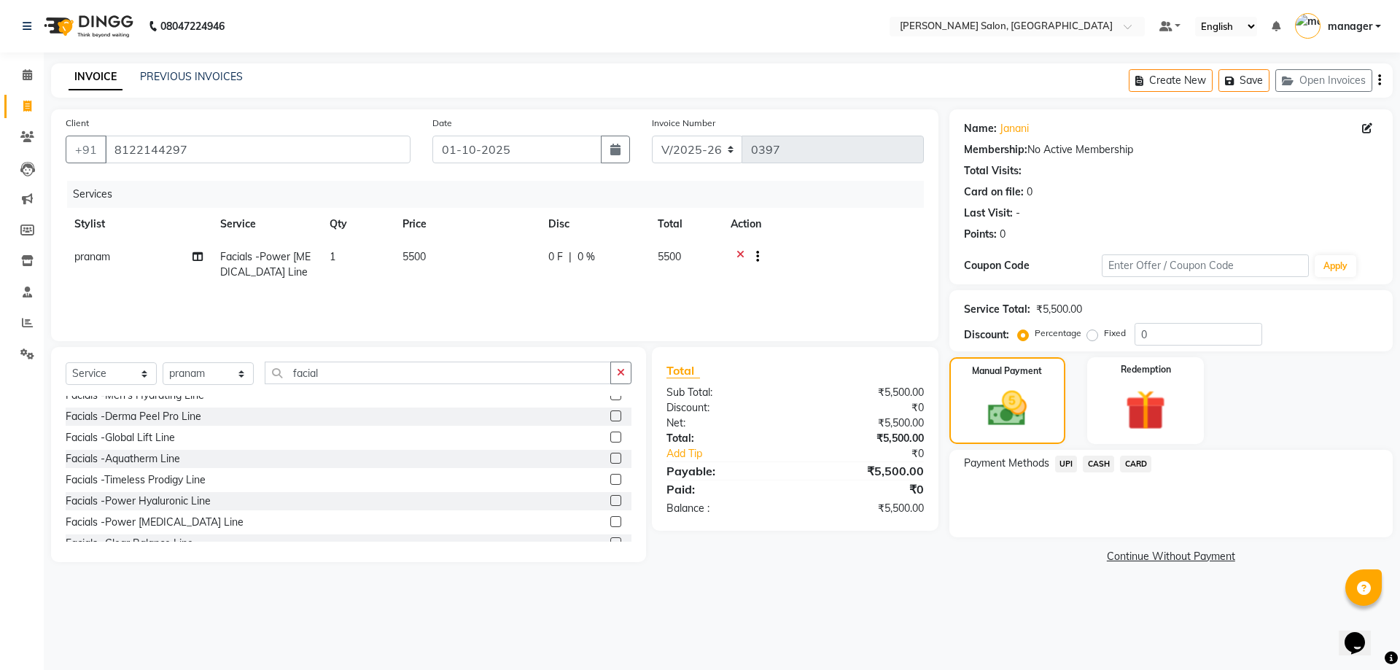
click at [1109, 462] on span "CASH" at bounding box center [1098, 464] width 31 height 17
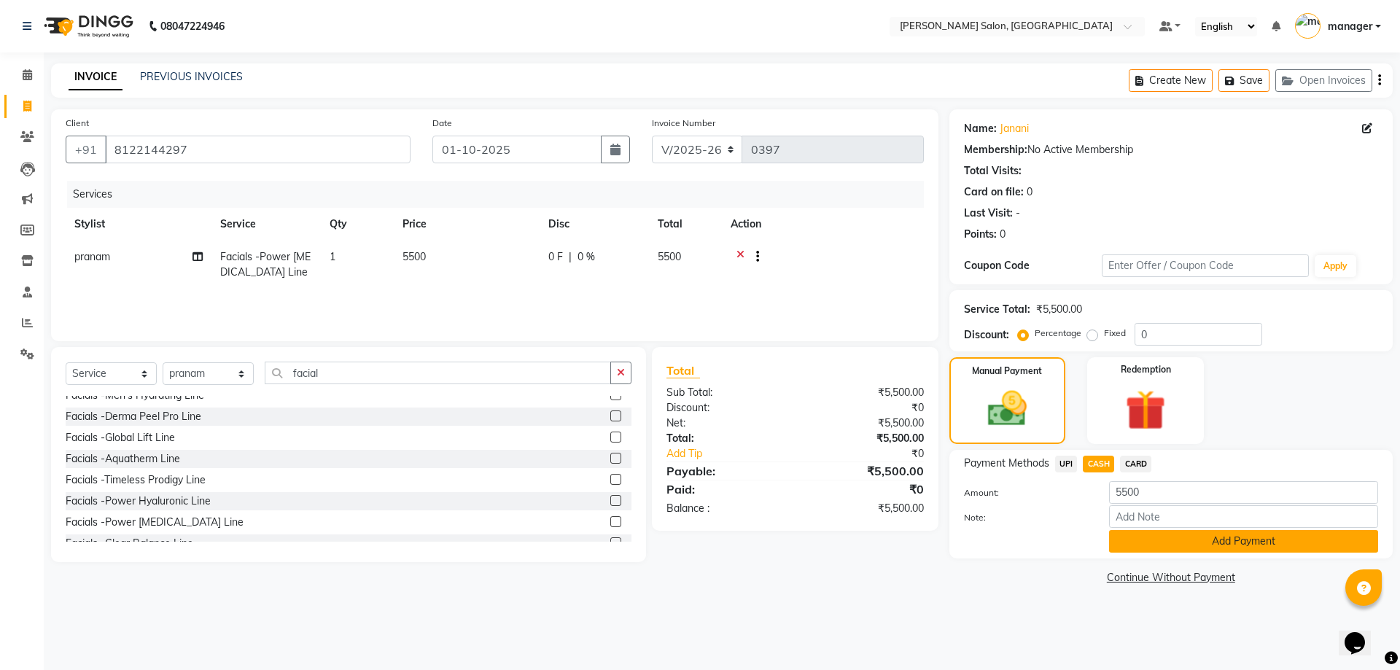
click at [1255, 543] on button "Add Payment" at bounding box center [1243, 541] width 269 height 23
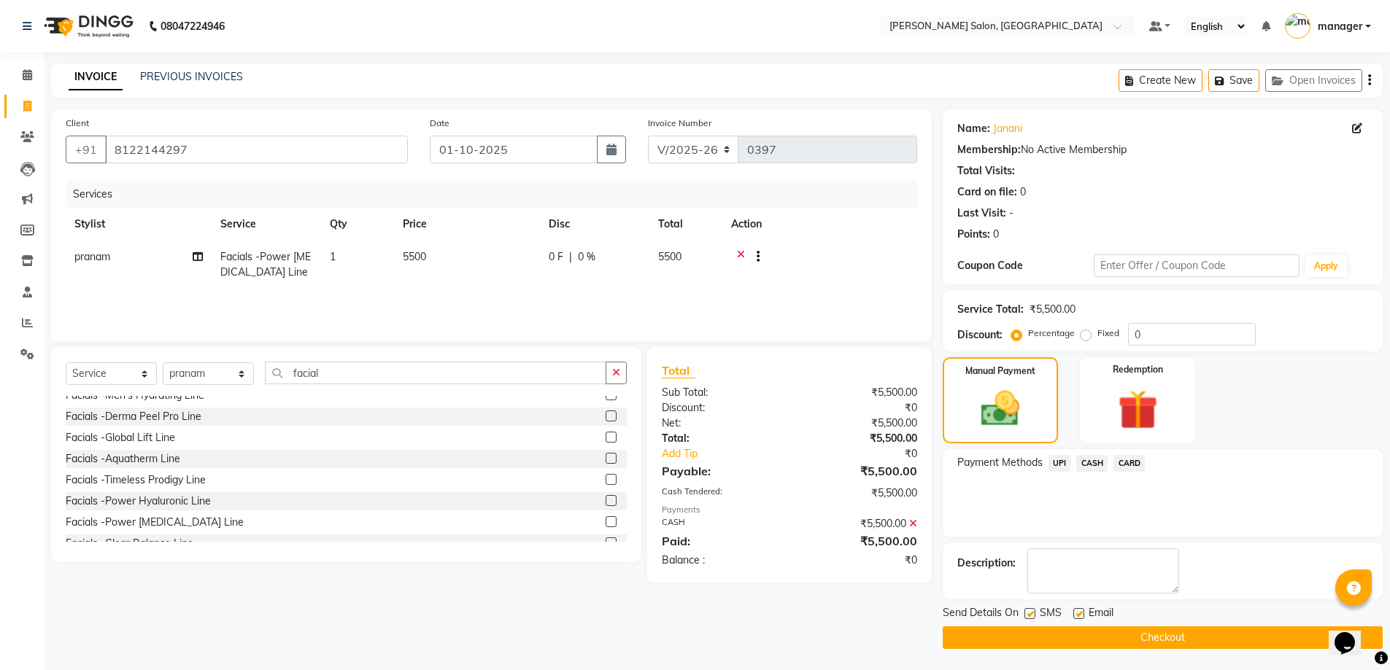
click at [1179, 646] on button "Checkout" at bounding box center [1162, 638] width 440 height 23
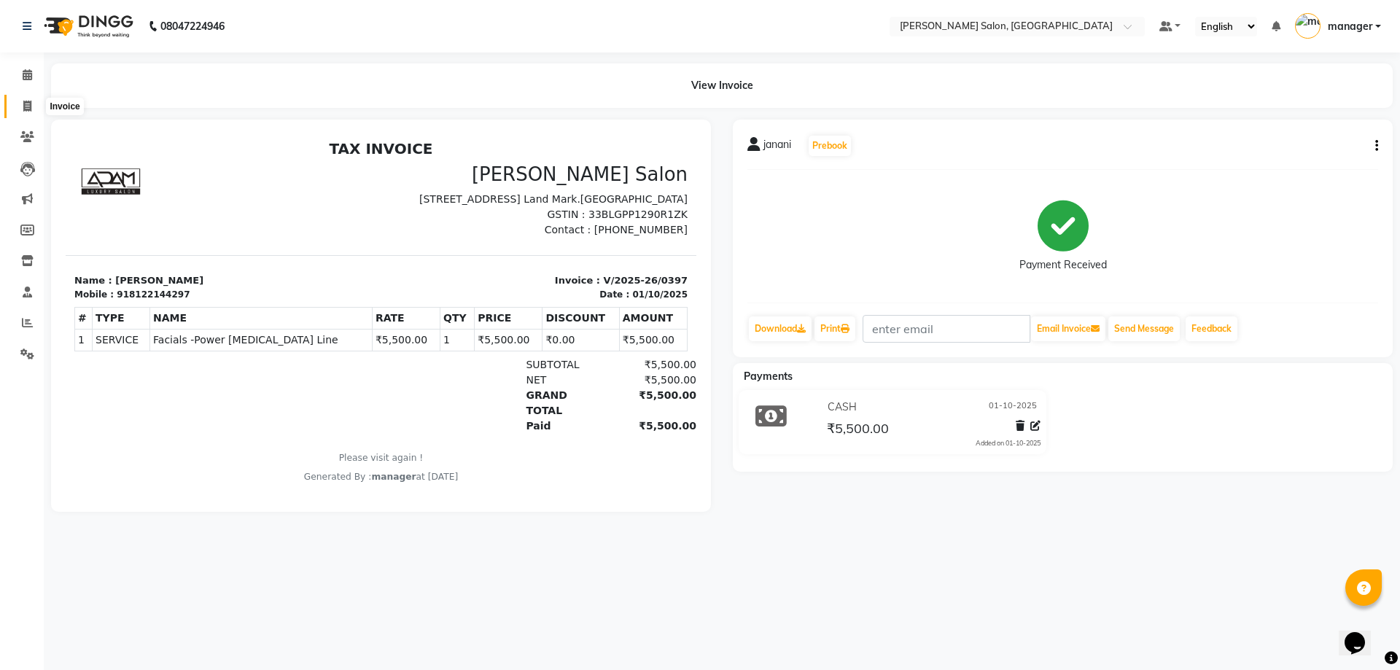
click at [22, 106] on span at bounding box center [28, 106] width 26 height 17
select select "7119"
select select "service"
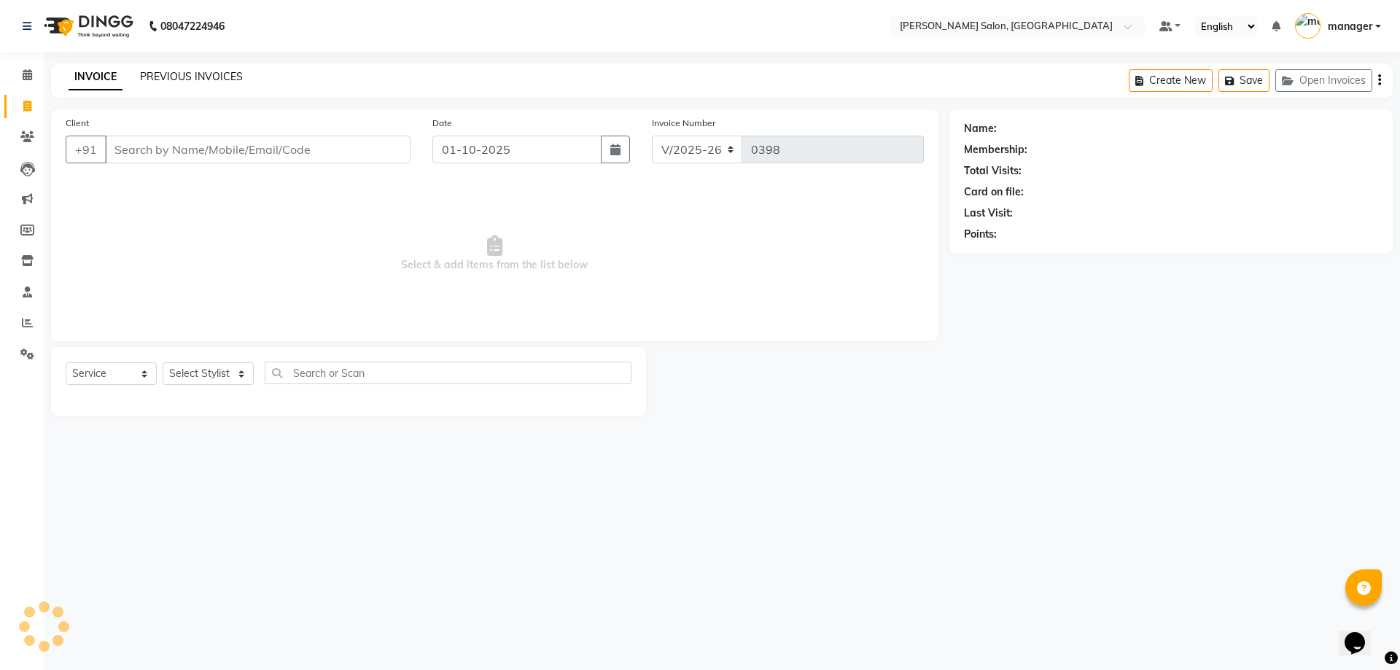
click at [183, 82] on link "PREVIOUS INVOICES" at bounding box center [191, 76] width 103 height 13
